Goal: Complete application form

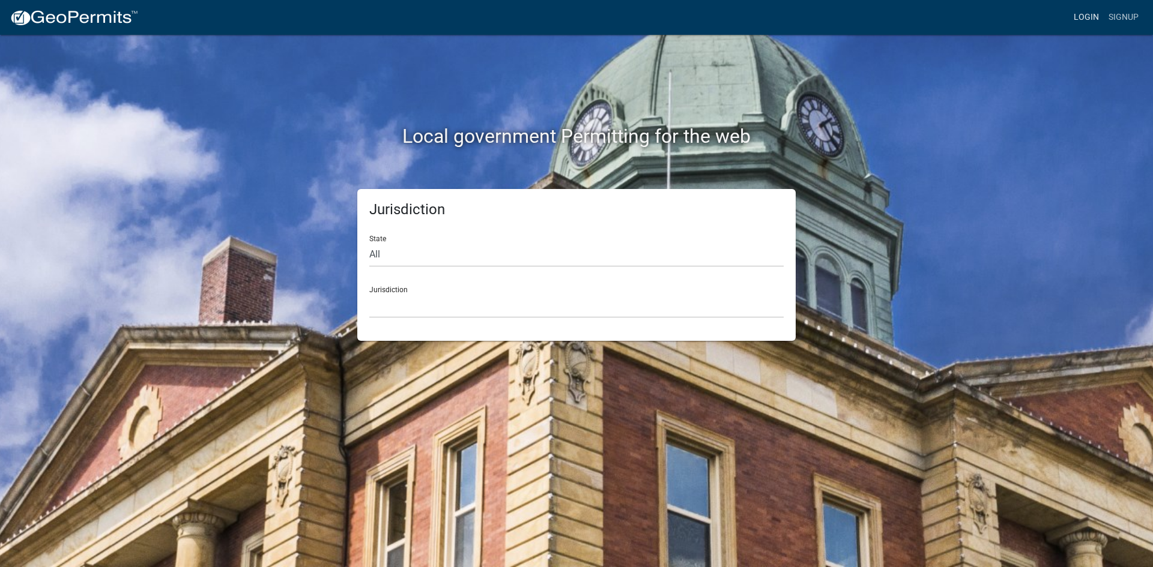
click at [1, 522] on div "Local government Permitting for the web Jurisdiction State All [US_STATE] [US_S…" at bounding box center [576, 283] width 1153 height 567
click at [1122, 15] on link "Signup" at bounding box center [1124, 17] width 40 height 23
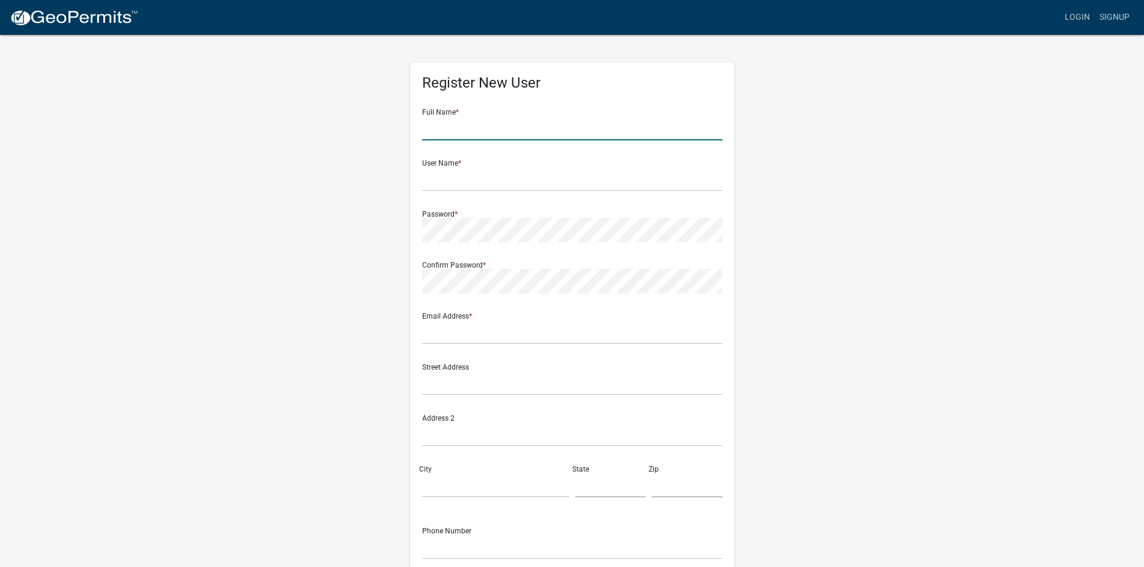
click at [426, 129] on input "text" at bounding box center [572, 128] width 300 height 25
type input "[PERSON_NAME]"
click at [432, 183] on input "text" at bounding box center [572, 179] width 300 height 25
type input "a"
type input "[PERSON_NAME]"
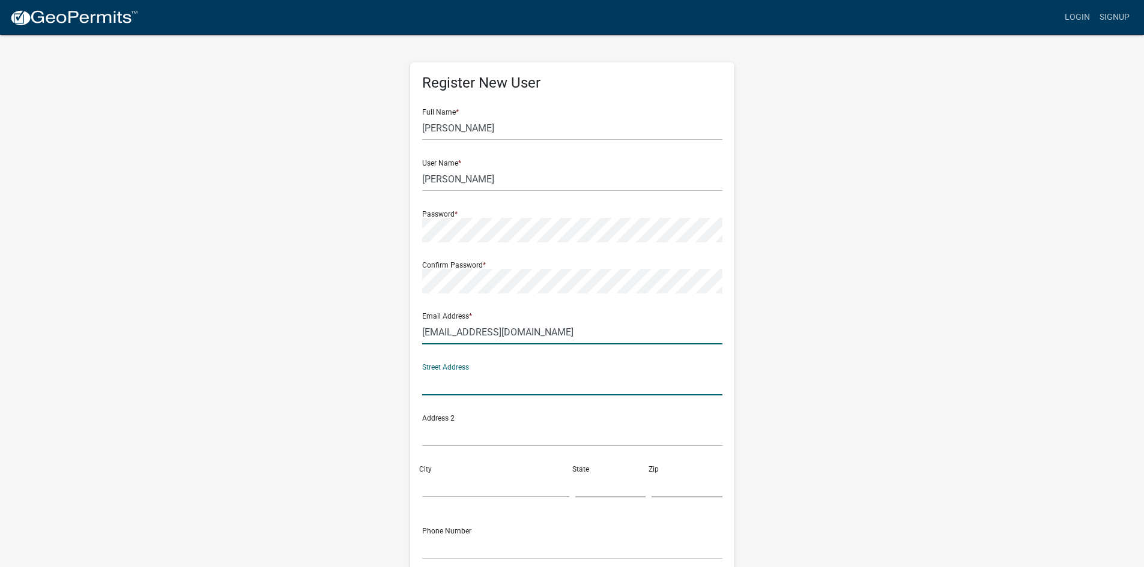
click at [536, 331] on input "[EMAIL_ADDRESS][DOMAIN_NAME]" at bounding box center [572, 332] width 300 height 25
type input "[EMAIL_ADDRESS][DOMAIN_NAME]"
type input "[STREET_ADDRESS]"
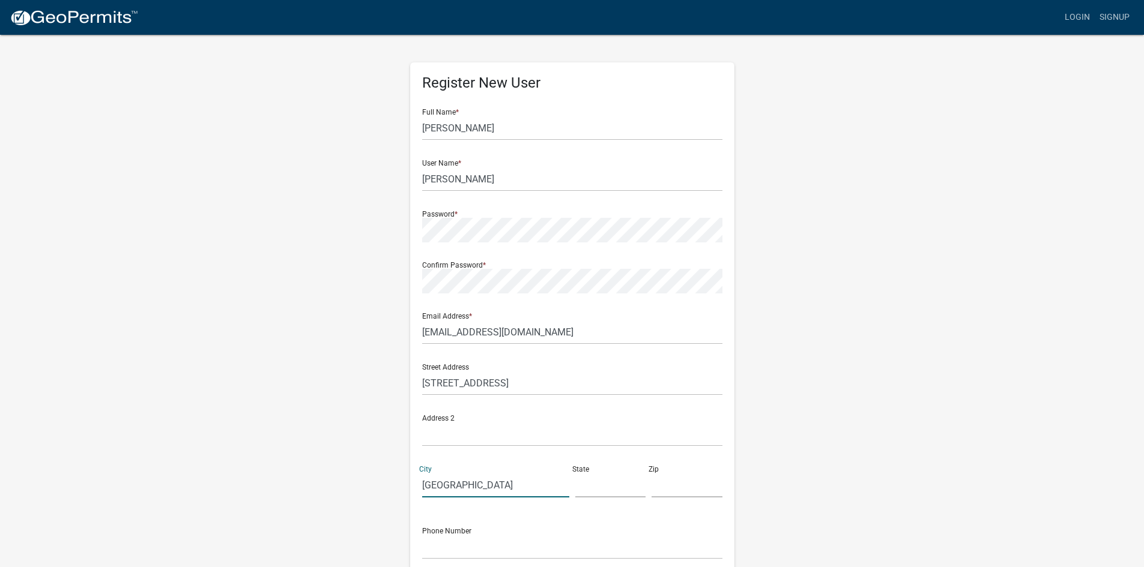
type input "[GEOGRAPHIC_DATA]"
type input "GA"
type input "31061"
type input "4782902977"
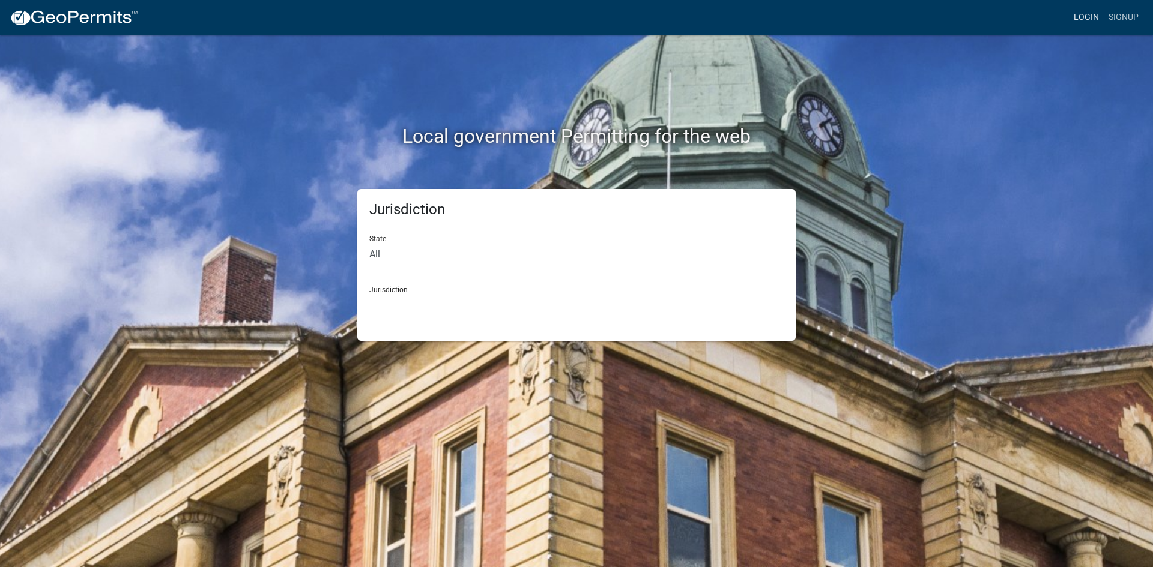
click at [1092, 15] on link "Login" at bounding box center [1086, 17] width 35 height 23
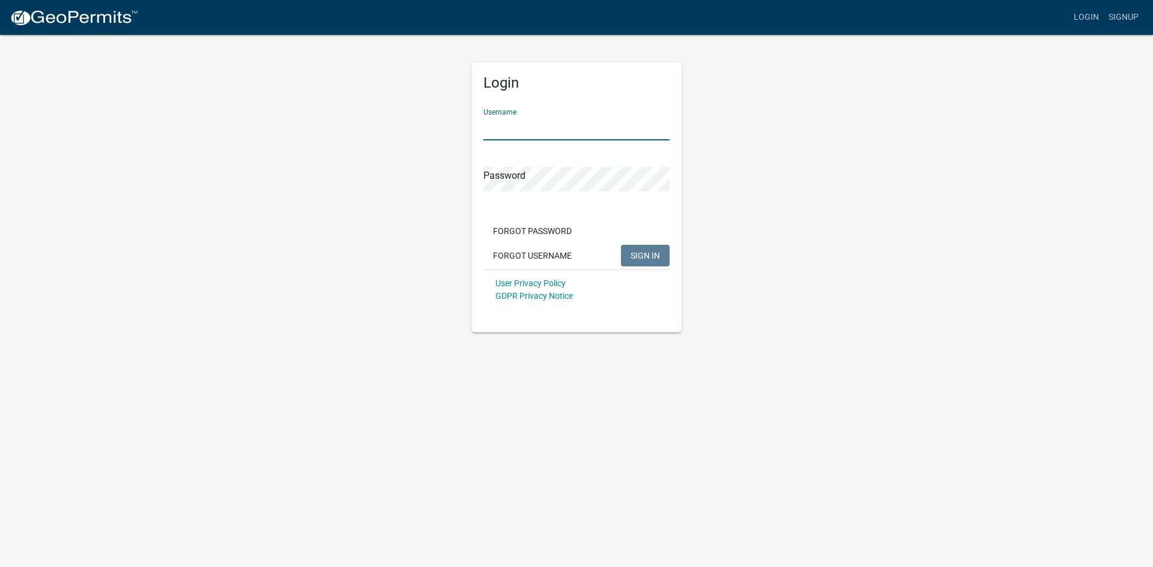
click at [503, 130] on input "Username" at bounding box center [576, 128] width 186 height 25
type input "[PERSON_NAME]"
click at [659, 255] on span "SIGN IN" at bounding box center [645, 255] width 29 height 10
